Goal: Use online tool/utility: Use online tool/utility

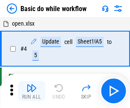
click at [31, 91] on img "button" at bounding box center [31, 87] width 10 height 10
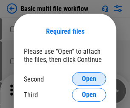
click at [89, 79] on span "Open" at bounding box center [89, 78] width 14 height 7
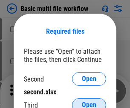
click at [89, 101] on span "Open" at bounding box center [89, 104] width 14 height 7
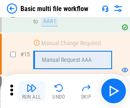
click at [31, 91] on img "button" at bounding box center [31, 87] width 10 height 10
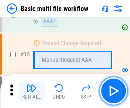
scroll to position [566, 0]
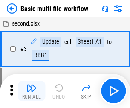
click at [31, 91] on img "button" at bounding box center [31, 87] width 10 height 10
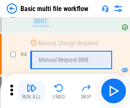
click at [31, 91] on img "button" at bounding box center [31, 87] width 10 height 10
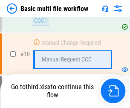
scroll to position [398, 0]
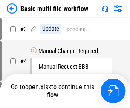
scroll to position [34, 0]
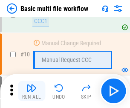
click at [31, 91] on img "button" at bounding box center [31, 87] width 10 height 10
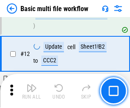
scroll to position [398, 0]
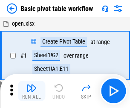
click at [31, 91] on img "button" at bounding box center [31, 87] width 10 height 10
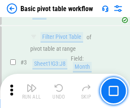
scroll to position [204, 0]
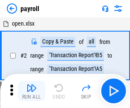
click at [31, 91] on img "button" at bounding box center [31, 87] width 10 height 10
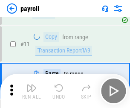
scroll to position [62, 0]
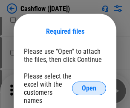
click at [89, 85] on span "Open" at bounding box center [89, 88] width 14 height 7
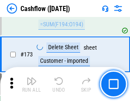
scroll to position [900, 0]
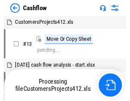
scroll to position [10, 0]
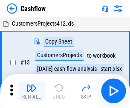
click at [31, 84] on img "button" at bounding box center [31, 87] width 10 height 10
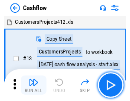
scroll to position [10, 0]
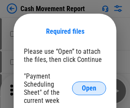
click at [89, 88] on span "Open" at bounding box center [89, 88] width 14 height 7
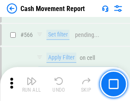
scroll to position [3897, 0]
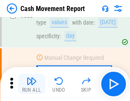
click at [31, 84] on img "button" at bounding box center [31, 81] width 10 height 10
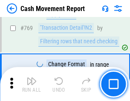
scroll to position [4725, 0]
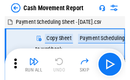
scroll to position [15, 0]
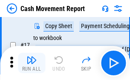
click at [31, 63] on img "button" at bounding box center [31, 60] width 10 height 10
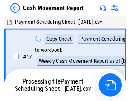
scroll to position [5, 0]
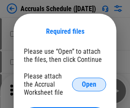
click at [89, 84] on span "Open" at bounding box center [89, 84] width 14 height 7
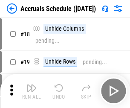
click at [31, 91] on img "button" at bounding box center [31, 87] width 10 height 10
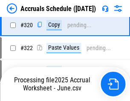
scroll to position [1582, 0]
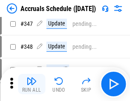
click at [31, 84] on img "button" at bounding box center [31, 81] width 10 height 10
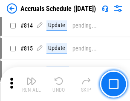
scroll to position [3752, 0]
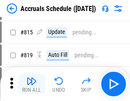
click at [31, 84] on img "button" at bounding box center [31, 81] width 10 height 10
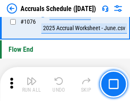
scroll to position [5093, 0]
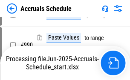
scroll to position [4242, 0]
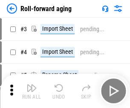
click at [31, 84] on img "button" at bounding box center [31, 87] width 10 height 10
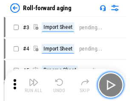
scroll to position [1, 0]
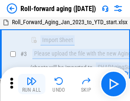
click at [31, 84] on img "button" at bounding box center [31, 81] width 10 height 10
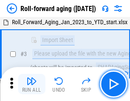
scroll to position [55, 0]
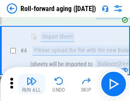
click at [31, 84] on img "button" at bounding box center [31, 81] width 10 height 10
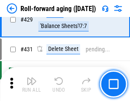
scroll to position [2949, 0]
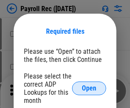
click at [89, 88] on span "Open" at bounding box center [89, 88] width 14 height 7
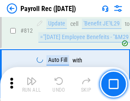
scroll to position [5403, 0]
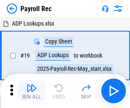
click at [31, 91] on img "button" at bounding box center [31, 87] width 10 height 10
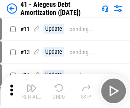
click at [31, 91] on img "button" at bounding box center [31, 87] width 10 height 10
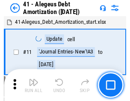
scroll to position [105, 0]
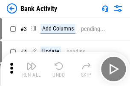
click at [31, 69] on img "button" at bounding box center [31, 66] width 10 height 10
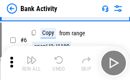
scroll to position [45, 0]
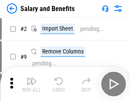
click at [31, 84] on img "button" at bounding box center [31, 81] width 10 height 10
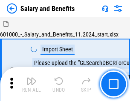
scroll to position [11, 0]
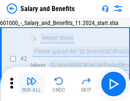
click at [31, 84] on img "button" at bounding box center [31, 81] width 10 height 10
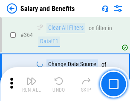
scroll to position [4005, 0]
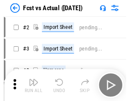
scroll to position [11, 0]
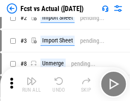
click at [31, 84] on img "button" at bounding box center [31, 81] width 10 height 10
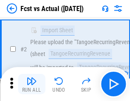
click at [31, 84] on img "button" at bounding box center [31, 81] width 10 height 10
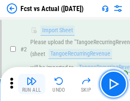
scroll to position [80, 0]
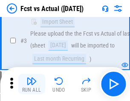
click at [31, 84] on img "button" at bounding box center [31, 81] width 10 height 10
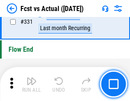
scroll to position [4071, 0]
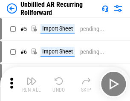
click at [31, 84] on img "button" at bounding box center [31, 81] width 10 height 10
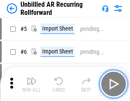
scroll to position [18, 0]
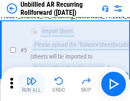
click at [31, 84] on img "button" at bounding box center [31, 81] width 10 height 10
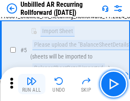
scroll to position [80, 0]
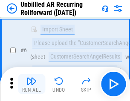
click at [31, 84] on img "button" at bounding box center [31, 81] width 10 height 10
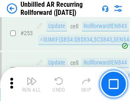
scroll to position [2888, 0]
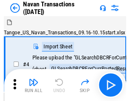
scroll to position [14, 0]
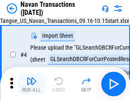
click at [31, 84] on img "button" at bounding box center [31, 81] width 10 height 10
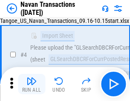
click at [31, 84] on img "button" at bounding box center [31, 81] width 10 height 10
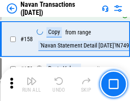
scroll to position [2757, 0]
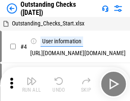
click at [31, 84] on img "button" at bounding box center [31, 81] width 10 height 10
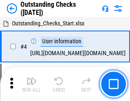
scroll to position [36, 0]
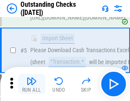
click at [31, 84] on img "button" at bounding box center [31, 81] width 10 height 10
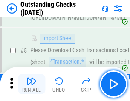
scroll to position [89, 0]
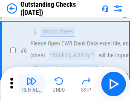
click at [31, 84] on img "button" at bounding box center [31, 81] width 10 height 10
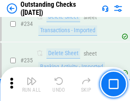
scroll to position [2582, 0]
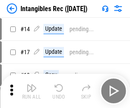
click at [31, 91] on img "button" at bounding box center [31, 87] width 10 height 10
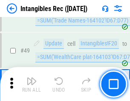
scroll to position [331, 0]
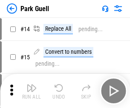
click at [31, 84] on img "button" at bounding box center [31, 87] width 10 height 10
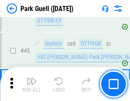
scroll to position [1063, 0]
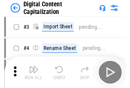
scroll to position [25, 0]
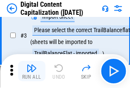
click at [31, 71] on img "button" at bounding box center [31, 68] width 10 height 10
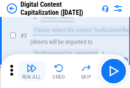
click at [31, 71] on img "button" at bounding box center [31, 68] width 10 height 10
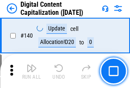
scroll to position [902, 0]
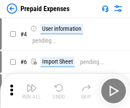
click at [31, 84] on img "button" at bounding box center [31, 87] width 10 height 10
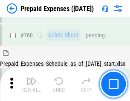
scroll to position [2357, 0]
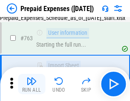
click at [31, 84] on img "button" at bounding box center [31, 81] width 10 height 10
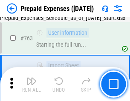
scroll to position [2407, 0]
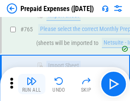
click at [31, 84] on img "button" at bounding box center [31, 81] width 10 height 10
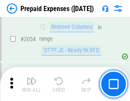
scroll to position [8889, 0]
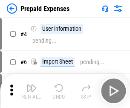
click at [31, 91] on img "button" at bounding box center [31, 87] width 10 height 10
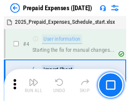
scroll to position [37, 0]
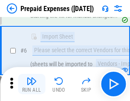
click at [31, 84] on img "button" at bounding box center [31, 81] width 10 height 10
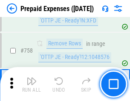
scroll to position [3030, 0]
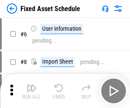
click at [31, 91] on img "button" at bounding box center [31, 87] width 10 height 10
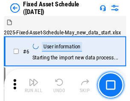
scroll to position [46, 0]
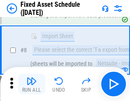
click at [31, 84] on img "button" at bounding box center [31, 81] width 10 height 10
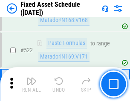
scroll to position [2956, 0]
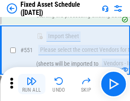
click at [31, 84] on img "button" at bounding box center [31, 81] width 10 height 10
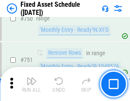
scroll to position [4146, 0]
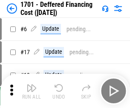
click at [31, 91] on img "button" at bounding box center [31, 87] width 10 height 10
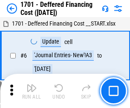
scroll to position [102, 0]
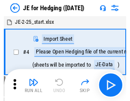
scroll to position [1, 0]
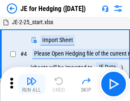
click at [31, 84] on img "button" at bounding box center [31, 81] width 10 height 10
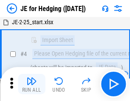
click at [31, 84] on img "button" at bounding box center [31, 81] width 10 height 10
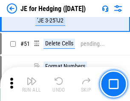
scroll to position [551, 0]
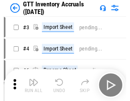
scroll to position [1, 0]
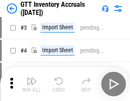
click at [31, 84] on img "button" at bounding box center [31, 81] width 10 height 10
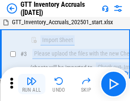
click at [31, 84] on img "button" at bounding box center [31, 81] width 10 height 10
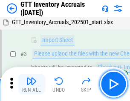
scroll to position [55, 0]
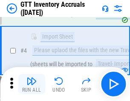
click at [31, 84] on img "button" at bounding box center [31, 81] width 10 height 10
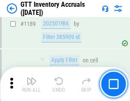
scroll to position [6944, 0]
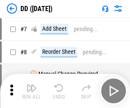
click at [31, 91] on img "button" at bounding box center [31, 87] width 10 height 10
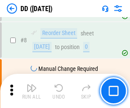
scroll to position [82, 0]
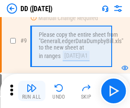
click at [31, 91] on img "button" at bounding box center [31, 87] width 10 height 10
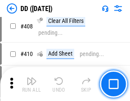
scroll to position [3805, 0]
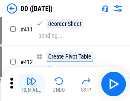
click at [31, 84] on img "button" at bounding box center [31, 81] width 10 height 10
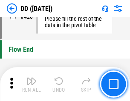
scroll to position [4070, 0]
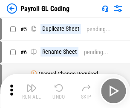
click at [31, 91] on img "button" at bounding box center [31, 87] width 10 height 10
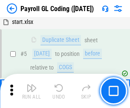
scroll to position [102, 0]
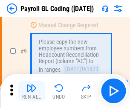
click at [31, 91] on img "button" at bounding box center [31, 87] width 10 height 10
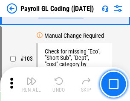
scroll to position [1995, 0]
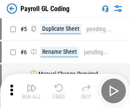
click at [31, 91] on img "button" at bounding box center [31, 87] width 10 height 10
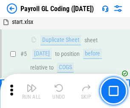
scroll to position [102, 0]
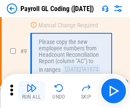
click at [31, 91] on img "button" at bounding box center [31, 87] width 10 height 10
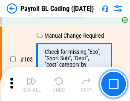
scroll to position [1995, 0]
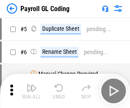
click at [31, 91] on img "button" at bounding box center [31, 87] width 10 height 10
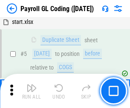
scroll to position [102, 0]
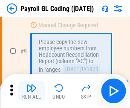
click at [31, 91] on img "button" at bounding box center [31, 87] width 10 height 10
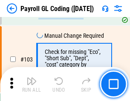
scroll to position [1995, 0]
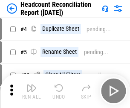
click at [31, 91] on img "button" at bounding box center [31, 87] width 10 height 10
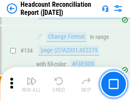
scroll to position [1022, 0]
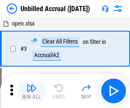
click at [31, 91] on img "button" at bounding box center [31, 87] width 10 height 10
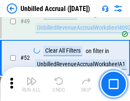
scroll to position [771, 0]
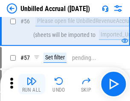
click at [31, 84] on img "button" at bounding box center [31, 81] width 10 height 10
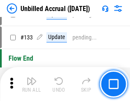
scroll to position [2533, 0]
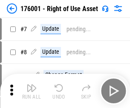
click at [31, 91] on img "button" at bounding box center [31, 87] width 10 height 10
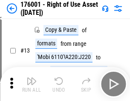
scroll to position [55, 0]
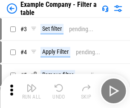
click at [31, 91] on img "button" at bounding box center [31, 87] width 10 height 10
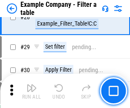
scroll to position [778, 0]
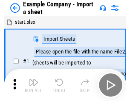
scroll to position [13, 0]
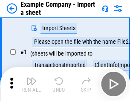
click at [31, 84] on img "button" at bounding box center [31, 81] width 10 height 10
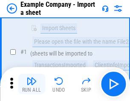
click at [31, 84] on img "button" at bounding box center [31, 81] width 10 height 10
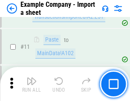
scroll to position [188, 0]
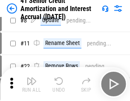
click at [31, 84] on img "button" at bounding box center [31, 81] width 10 height 10
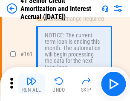
click at [31, 84] on img "button" at bounding box center [31, 81] width 10 height 10
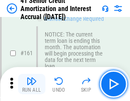
scroll to position [910, 0]
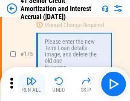
click at [31, 84] on img "button" at bounding box center [31, 81] width 10 height 10
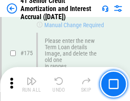
scroll to position [996, 0]
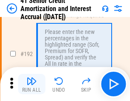
click at [31, 84] on img "button" at bounding box center [31, 81] width 10 height 10
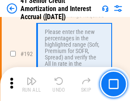
scroll to position [1085, 0]
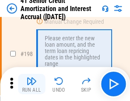
click at [31, 84] on img "button" at bounding box center [31, 81] width 10 height 10
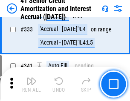
scroll to position [2172, 0]
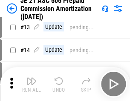
click at [31, 84] on img "button" at bounding box center [31, 81] width 10 height 10
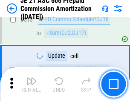
scroll to position [1588, 0]
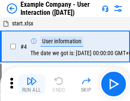
click at [31, 84] on img "button" at bounding box center [31, 81] width 10 height 10
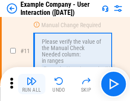
click at [31, 84] on img "button" at bounding box center [31, 81] width 10 height 10
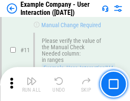
scroll to position [184, 0]
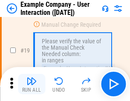
click at [31, 84] on img "button" at bounding box center [31, 81] width 10 height 10
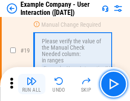
click at [31, 84] on img "button" at bounding box center [31, 81] width 10 height 10
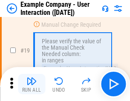
click at [31, 84] on img "button" at bounding box center [31, 81] width 10 height 10
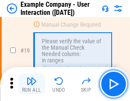
click at [31, 84] on img "button" at bounding box center [31, 81] width 10 height 10
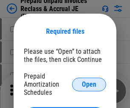
click at [89, 84] on span "Open" at bounding box center [89, 84] width 14 height 7
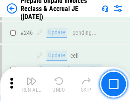
scroll to position [1148, 0]
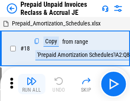
click at [31, 84] on img "button" at bounding box center [31, 81] width 10 height 10
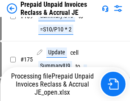
scroll to position [653, 0]
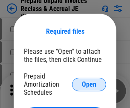
click at [89, 84] on span "Open" at bounding box center [89, 84] width 14 height 7
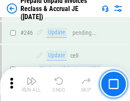
scroll to position [1148, 0]
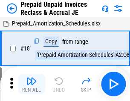
click at [31, 84] on img "button" at bounding box center [31, 81] width 10 height 10
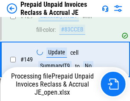
scroll to position [1148, 0]
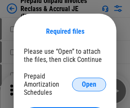
click at [89, 84] on span "Open" at bounding box center [89, 84] width 14 height 7
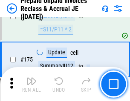
scroll to position [1148, 0]
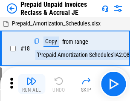
click at [31, 84] on img "button" at bounding box center [31, 81] width 10 height 10
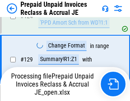
scroll to position [617, 0]
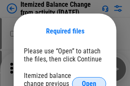
click at [89, 81] on span "Open" at bounding box center [89, 84] width 14 height 7
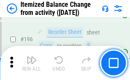
scroll to position [1637, 0]
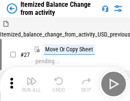
click at [31, 84] on img "button" at bounding box center [31, 81] width 10 height 10
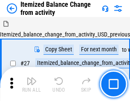
scroll to position [13, 0]
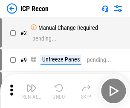
scroll to position [4, 0]
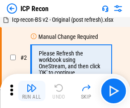
click at [31, 91] on img "button" at bounding box center [31, 87] width 10 height 10
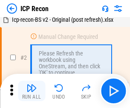
click at [31, 91] on img "button" at bounding box center [31, 87] width 10 height 10
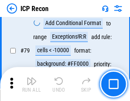
scroll to position [833, 0]
